Goal: Task Accomplishment & Management: Manage account settings

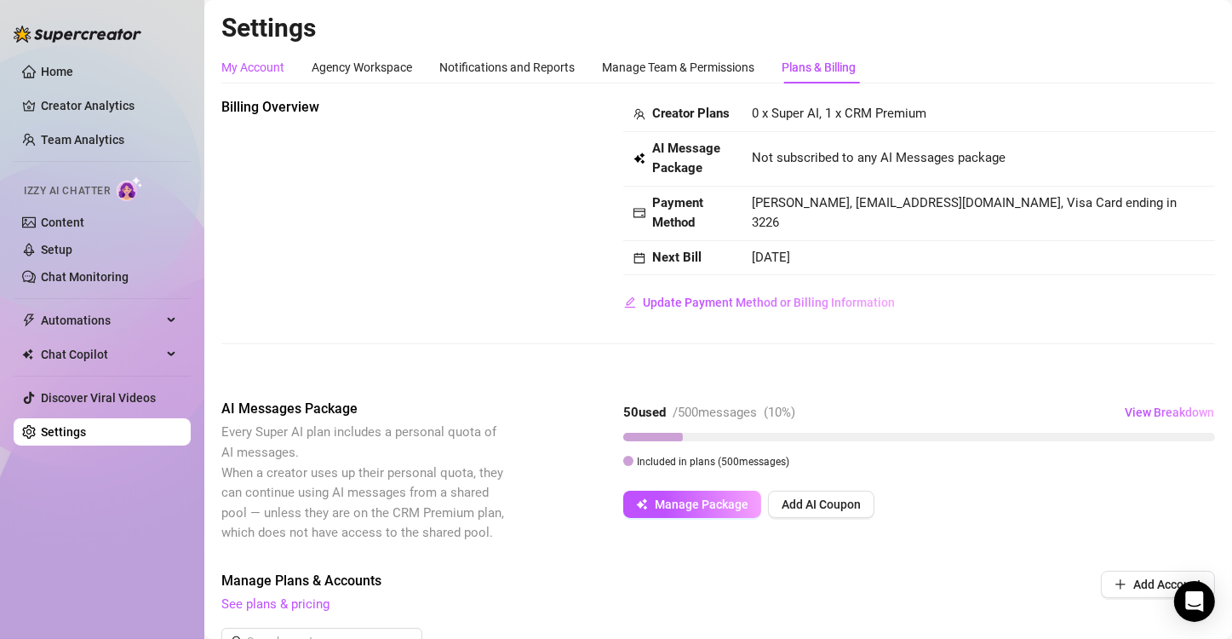
click at [255, 69] on div "My Account" at bounding box center [252, 67] width 63 height 19
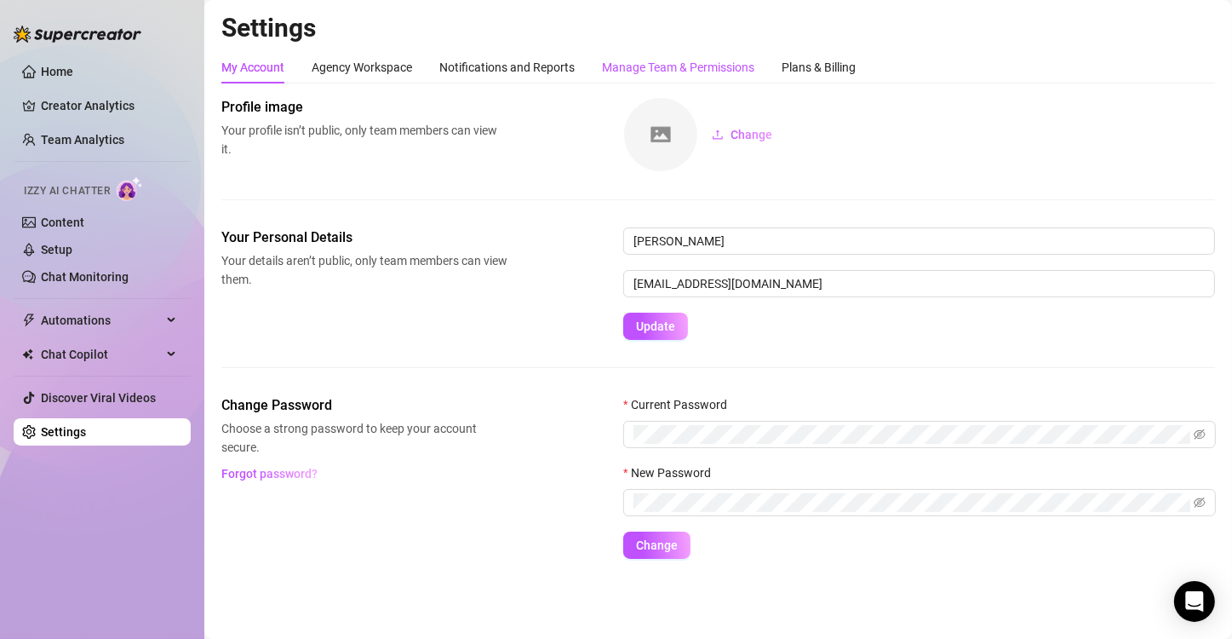
click at [660, 65] on div "Manage Team & Permissions" at bounding box center [678, 67] width 152 height 19
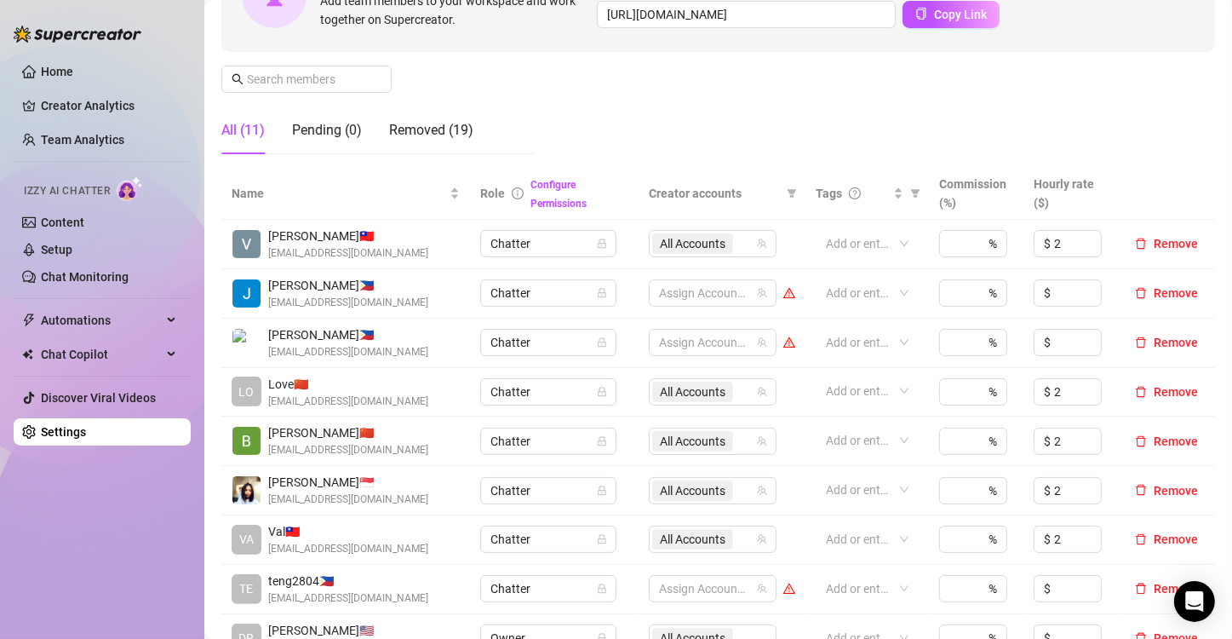
scroll to position [213, 0]
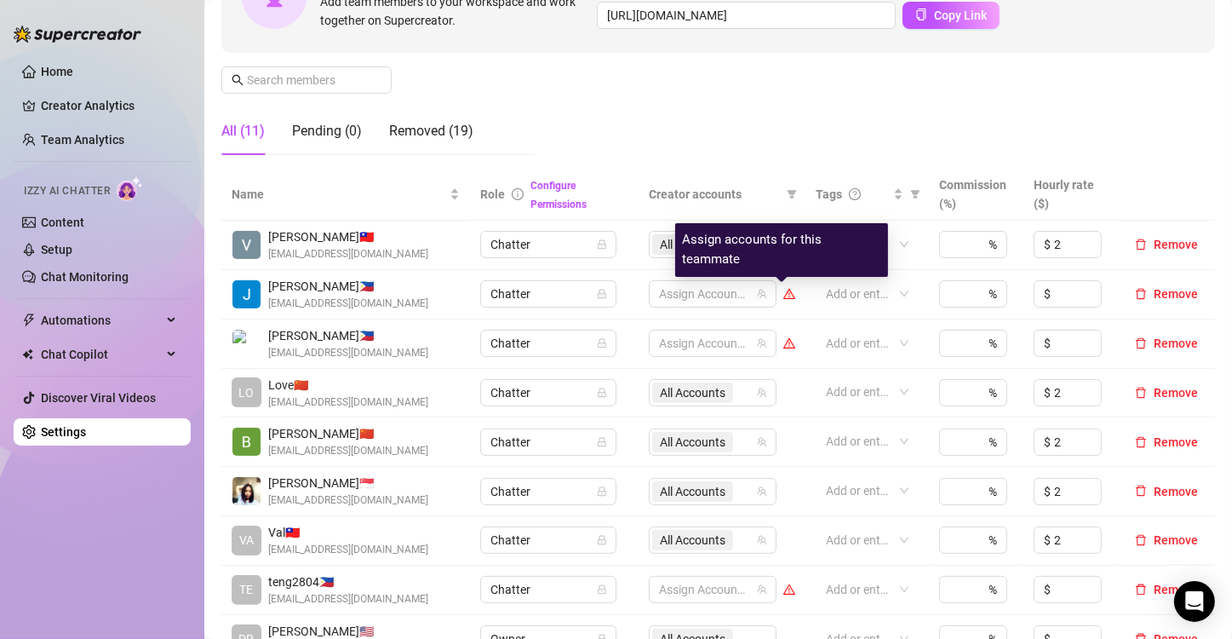
click at [785, 295] on icon "warning" at bounding box center [789, 294] width 9 height 8
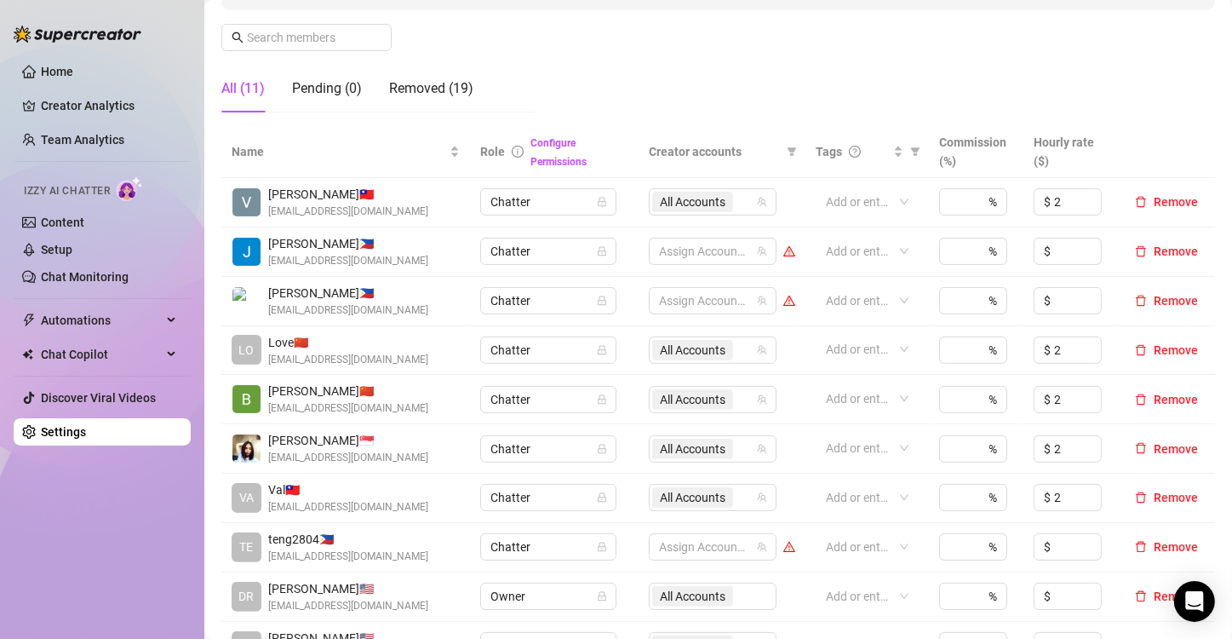
scroll to position [257, 0]
click at [1154, 394] on span "Remove" at bounding box center [1176, 398] width 44 height 14
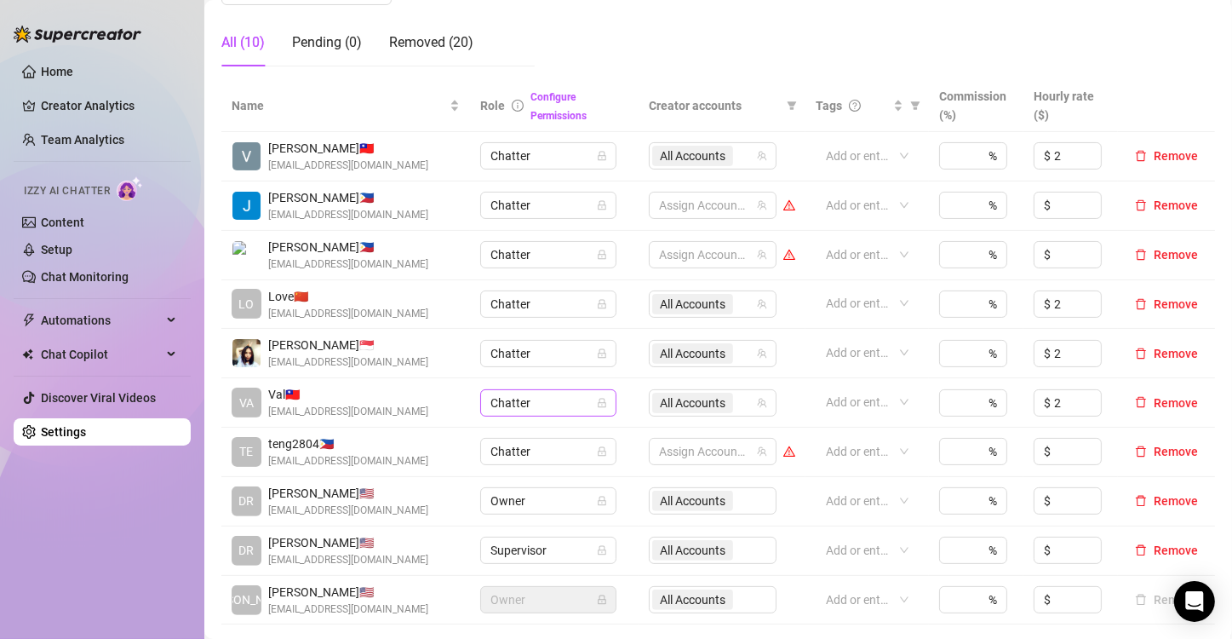
scroll to position [302, 0]
click at [1213, 96] on main "Settings My Account Agency Workspace Notifications and Reports Manage Team & Pe…" at bounding box center [718, 438] width 1028 height 1481
